Goal: Task Accomplishment & Management: Complete application form

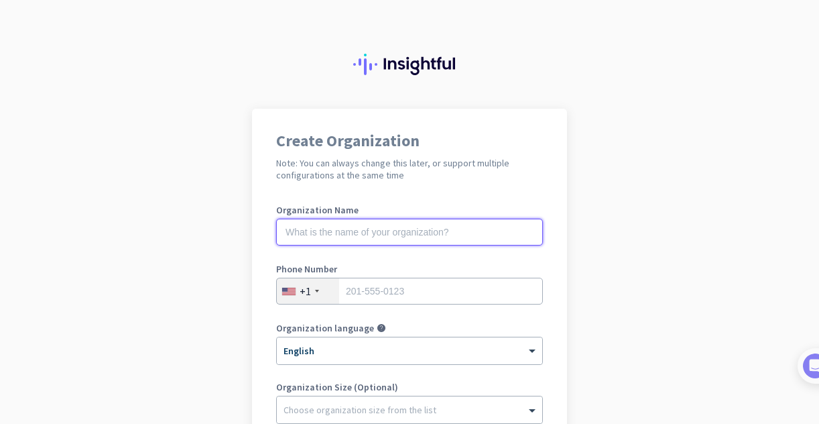
click at [395, 220] on input "text" at bounding box center [409, 232] width 267 height 27
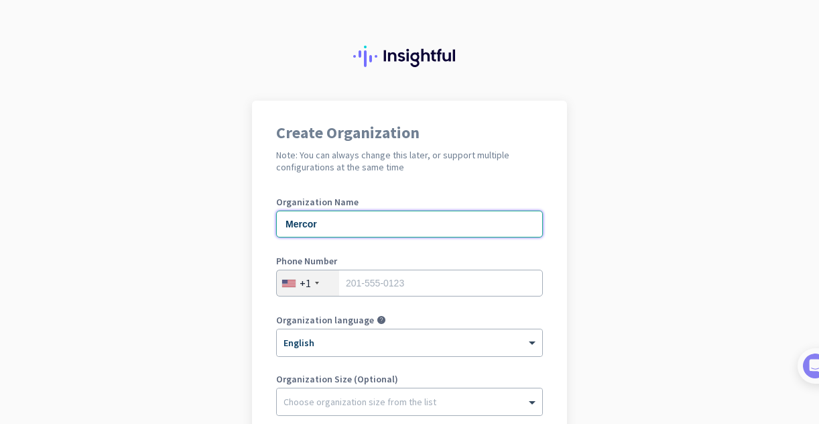
scroll to position [7, 0]
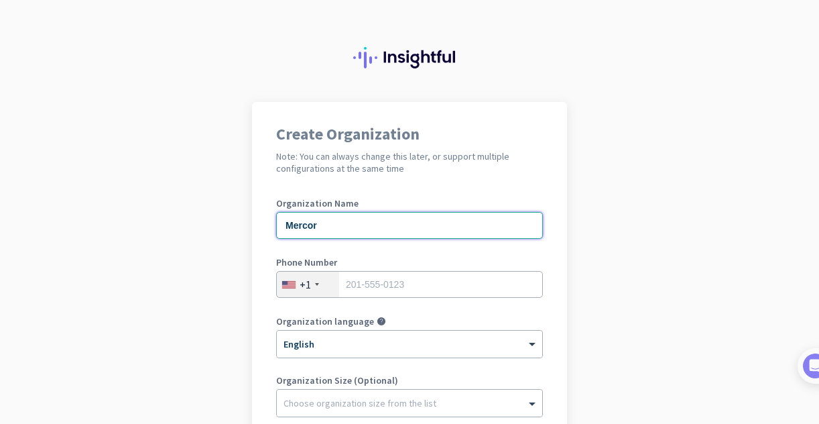
type input "Mercor"
click at [377, 281] on input "tel" at bounding box center [409, 284] width 267 height 27
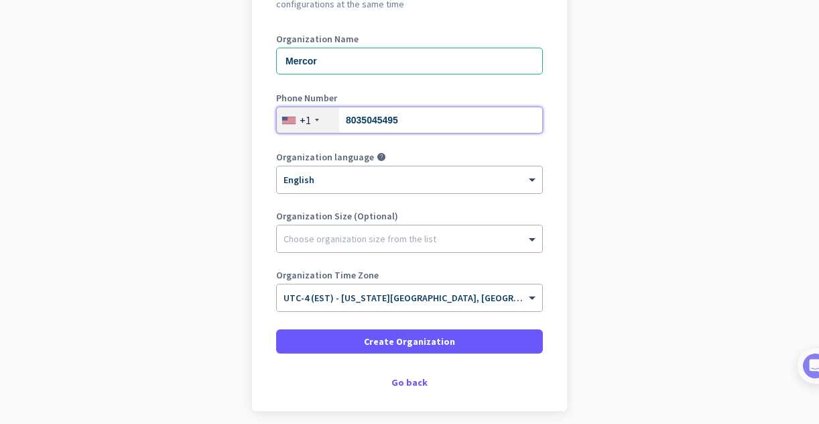
scroll to position [172, 0]
type input "8035045495"
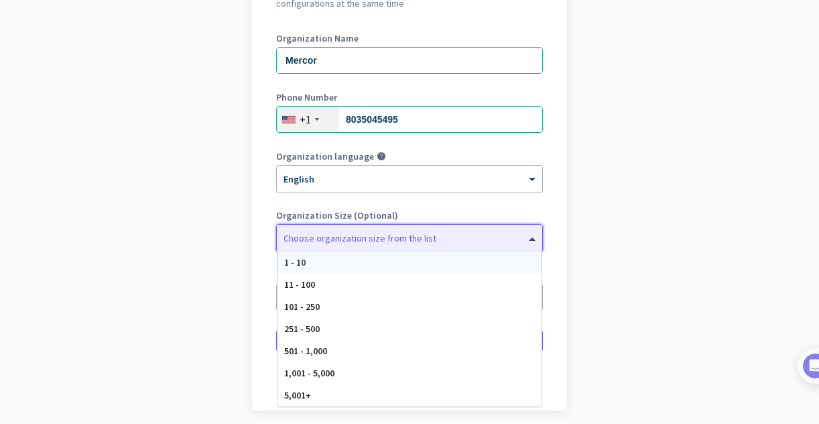
click at [345, 246] on div "Choose organization size from the list" at bounding box center [409, 238] width 265 height 27
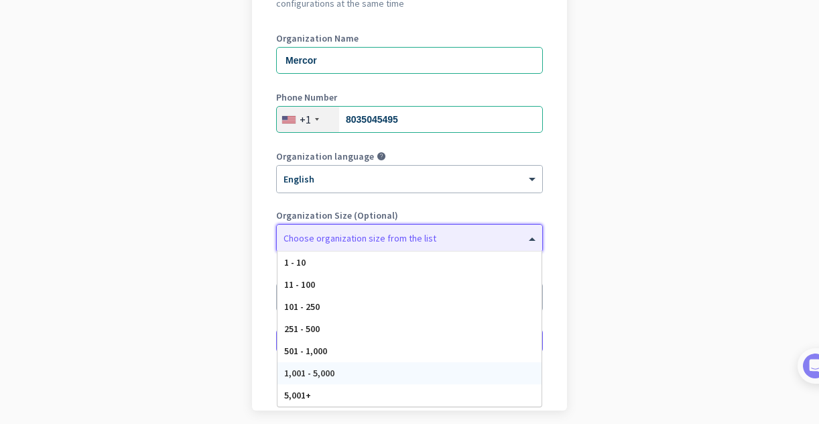
click at [333, 364] on div "1,001 - 5,000" at bounding box center [410, 373] width 264 height 22
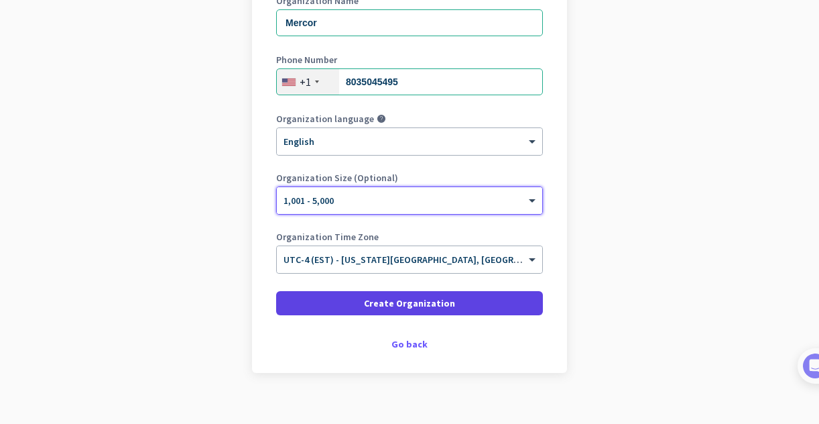
scroll to position [225, 0]
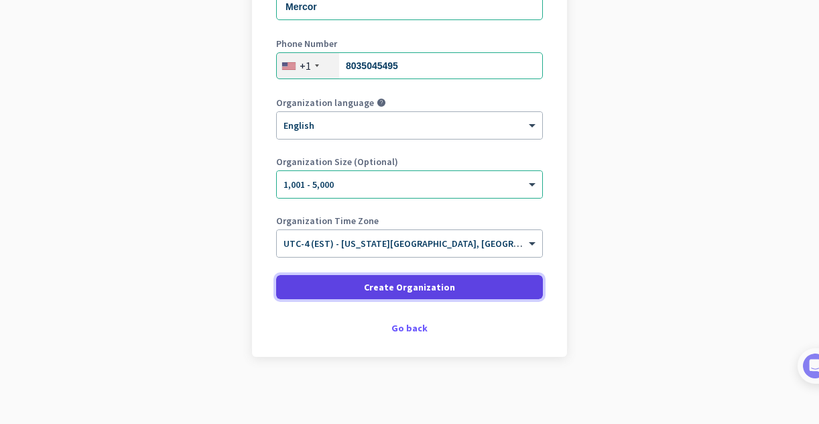
click at [402, 290] on span "Create Organization" at bounding box center [409, 286] width 91 height 13
